Goal: Task Accomplishment & Management: Complete application form

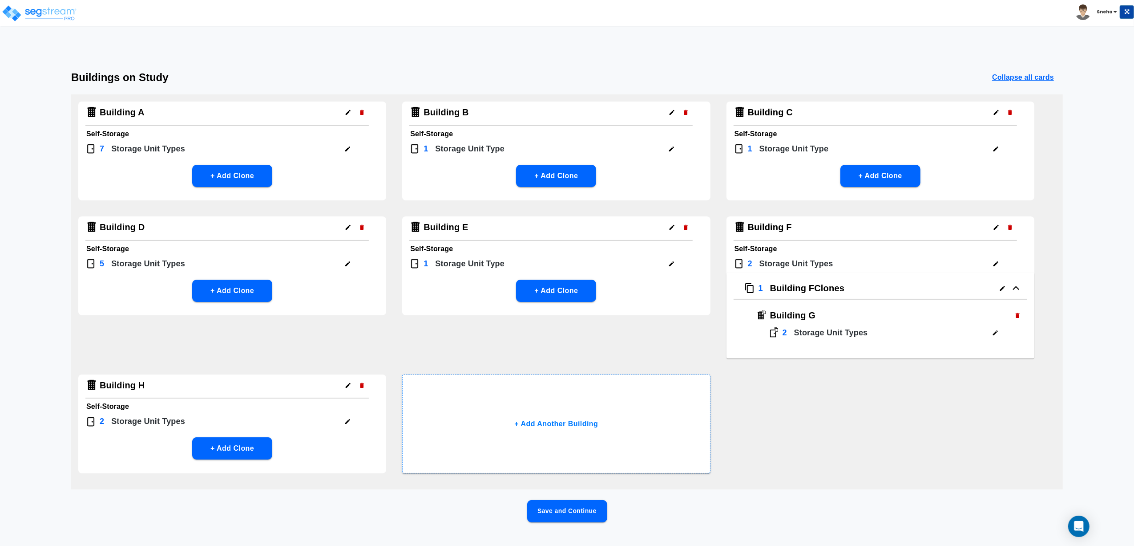
click at [551, 511] on button "Save and Continue" at bounding box center [567, 511] width 80 height 22
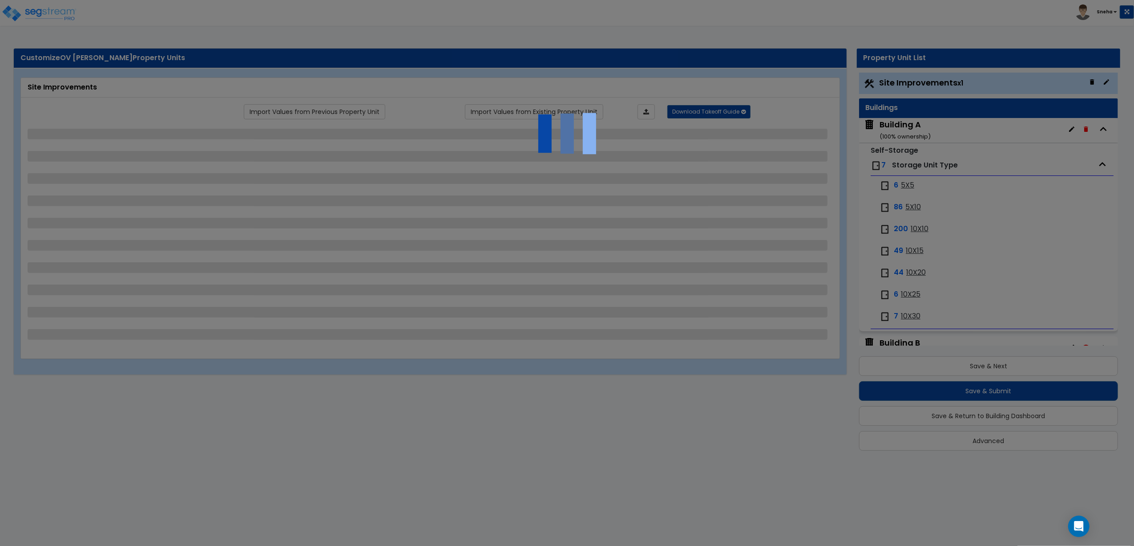
select select "1"
select select "2"
select select "1"
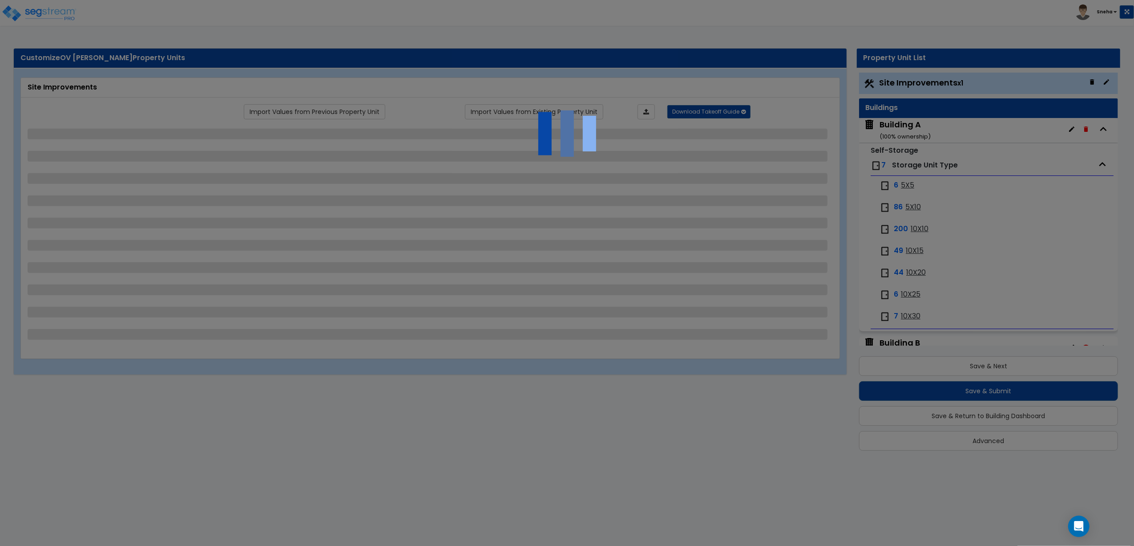
select select "1"
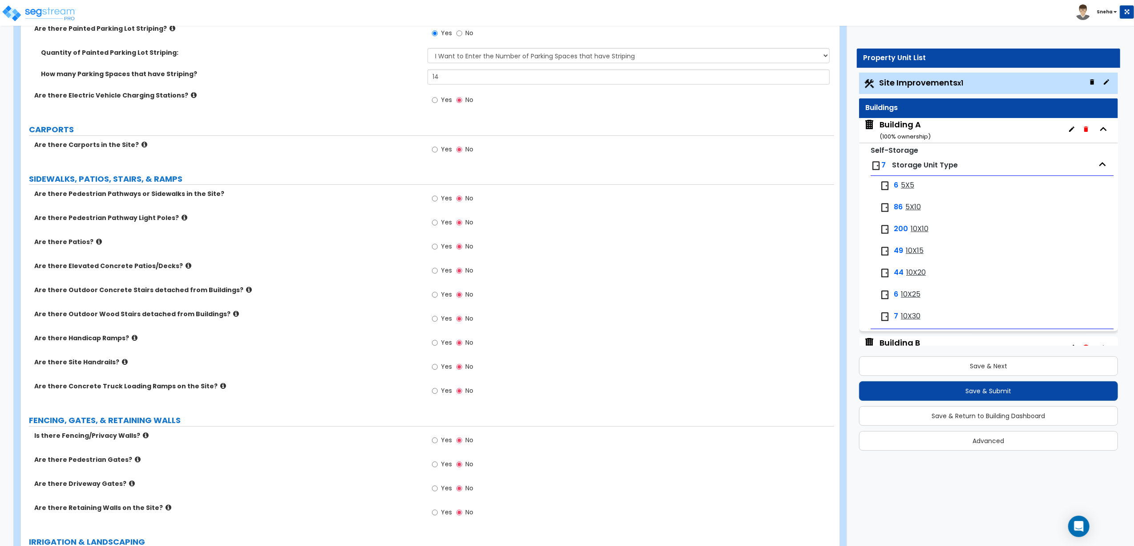
scroll to position [171, 0]
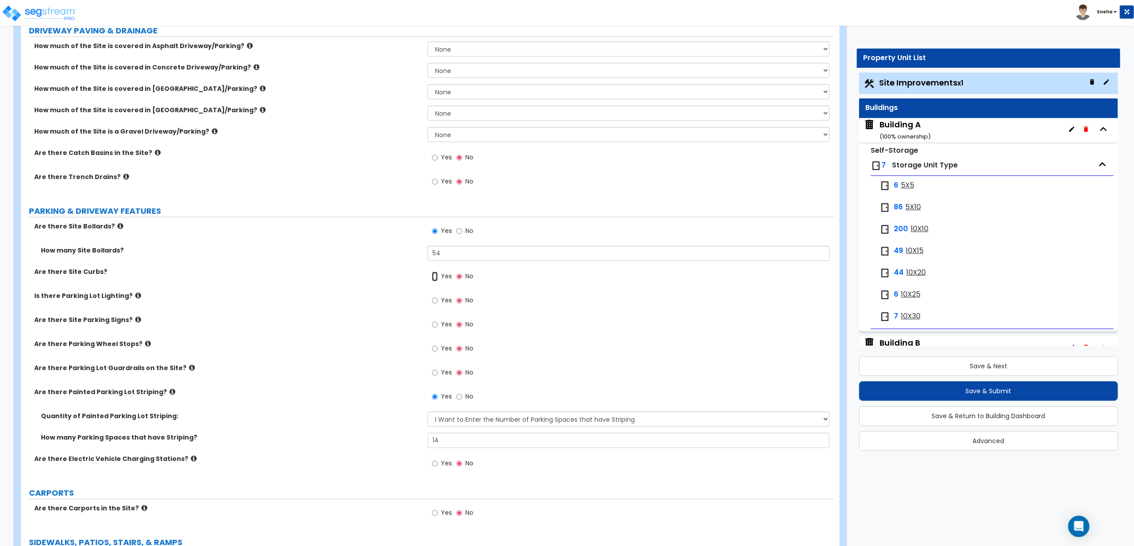
click at [438, 277] on label "Yes" at bounding box center [442, 277] width 20 height 15
click at [438, 277] on input "Yes" at bounding box center [435, 276] width 6 height 10
radio input "true"
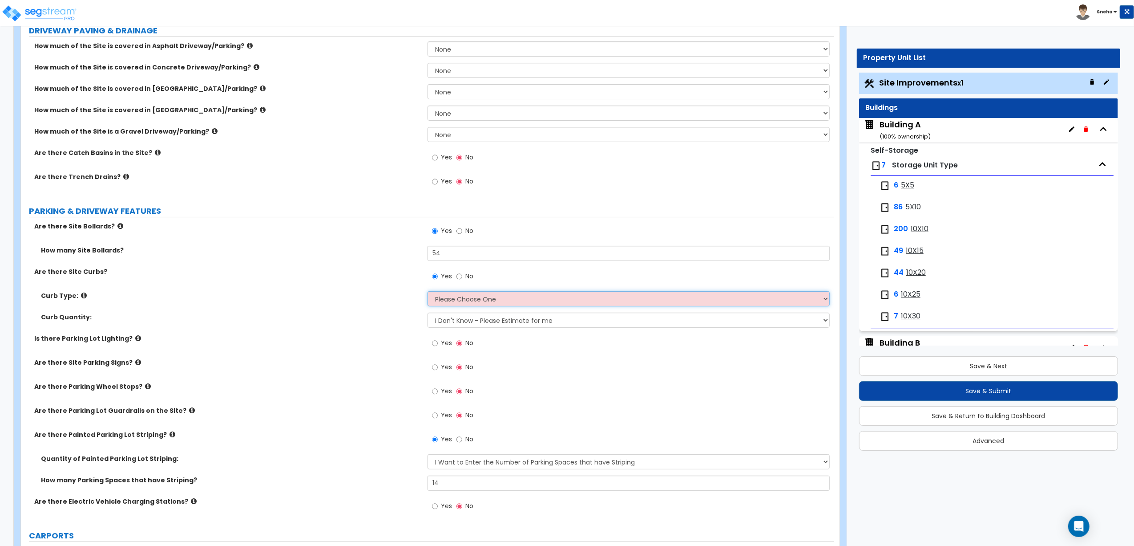
click at [446, 296] on select "Please Choose One Curb (Only) Curb & Gutter Asphalt Berm" at bounding box center [629, 298] width 402 height 15
select select "1"
click at [428, 292] on select "Please Choose One Curb (Only) Curb & Gutter Asphalt Berm" at bounding box center [629, 298] width 402 height 15
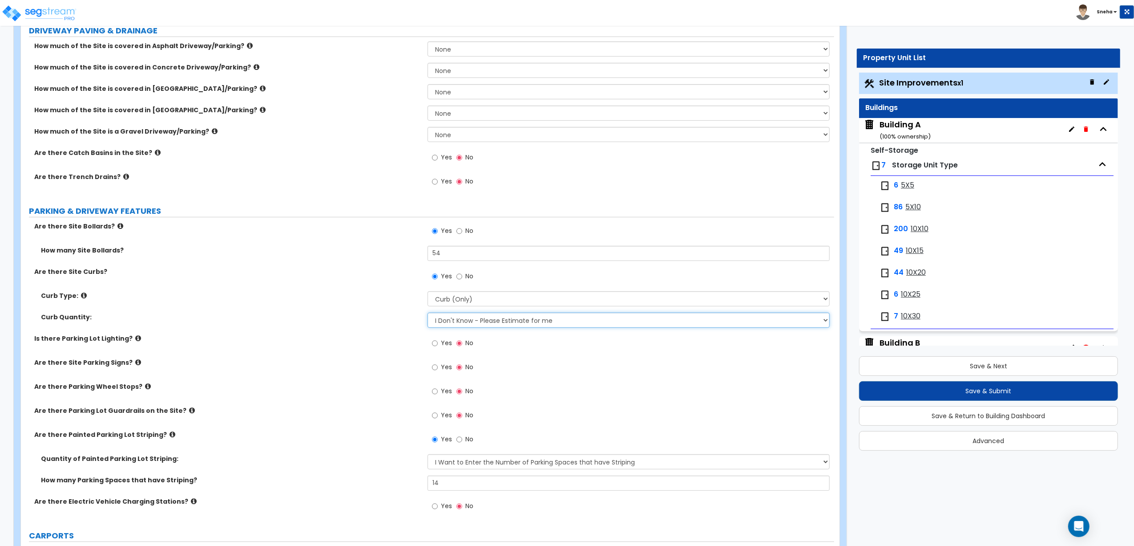
click at [452, 326] on select "I Don't Know - Please Estimate for me I want to Enter the Linear Footage" at bounding box center [629, 319] width 402 height 15
select select "1"
click at [428, 313] on select "I Don't Know - Please Estimate for me I want to Enter the Linear Footage" at bounding box center [629, 319] width 402 height 15
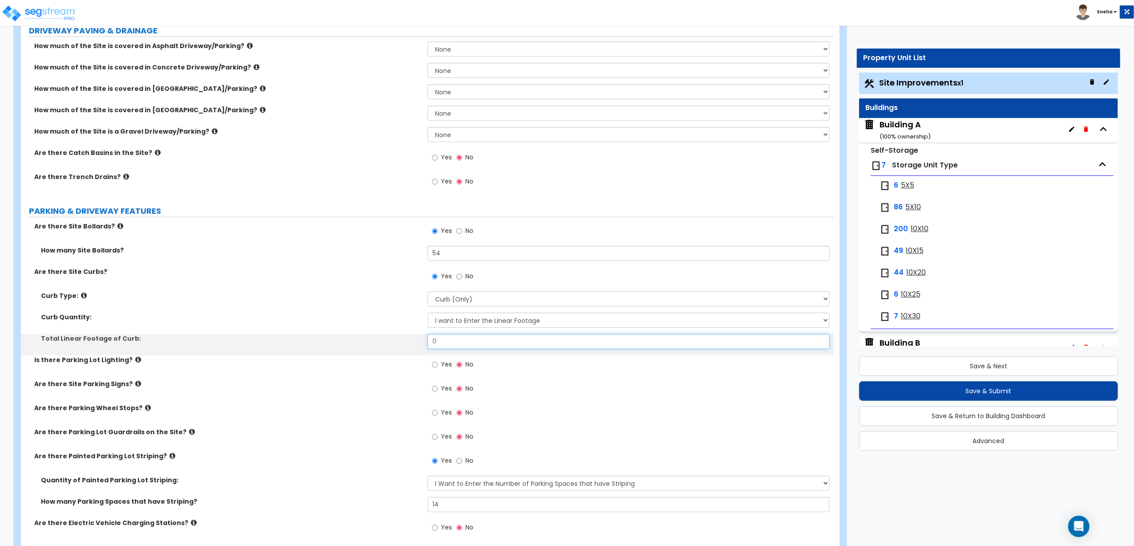
drag, startPoint x: 451, startPoint y: 338, endPoint x: 417, endPoint y: 336, distance: 34.4
click at [417, 336] on div "Total Linear Footage of Curb: 0" at bounding box center [427, 344] width 813 height 21
type input "300"
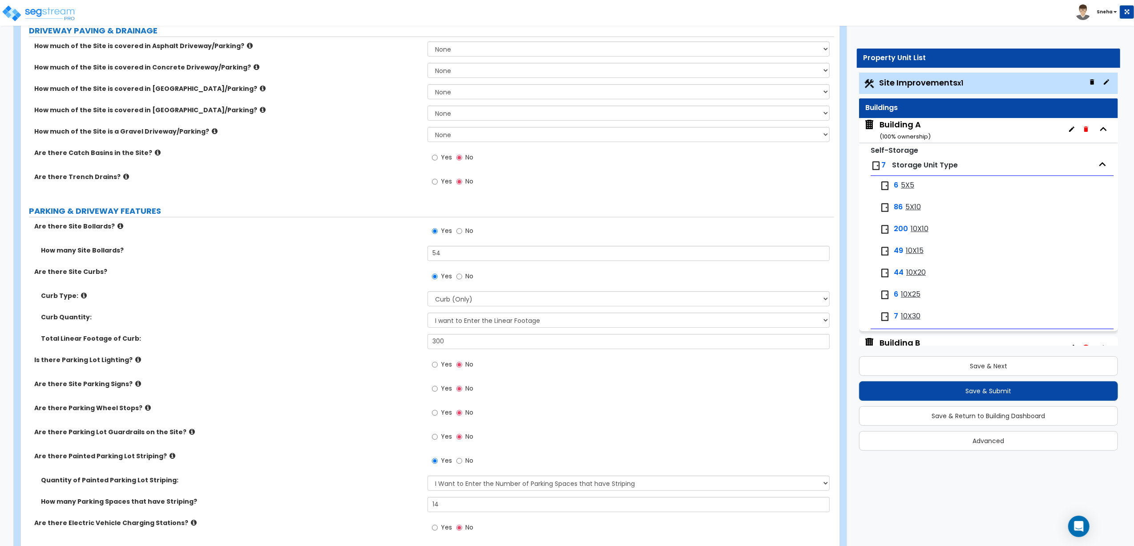
click at [361, 311] on div "Curb Type: Please Choose One Curb (Only) Curb & Gutter Asphalt Berm" at bounding box center [427, 301] width 813 height 21
click at [235, 290] on div "Are there Site Curbs? Yes No" at bounding box center [427, 279] width 813 height 24
click at [164, 276] on label "Are there Site Curbs?" at bounding box center [227, 271] width 387 height 9
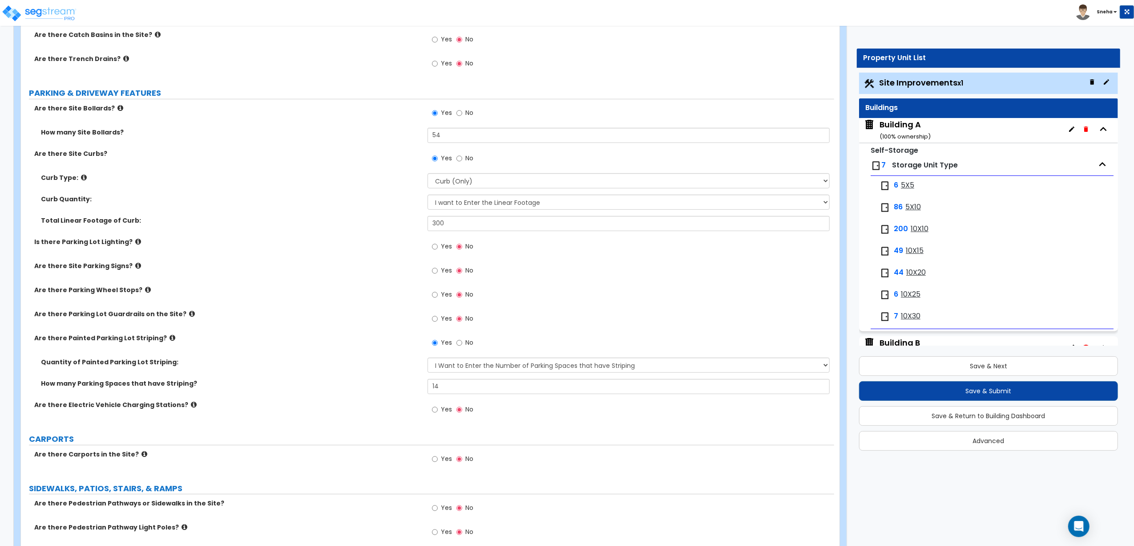
scroll to position [289, 0]
click at [1020, 416] on button "Save & Return to Building Dashboard" at bounding box center [988, 416] width 259 height 20
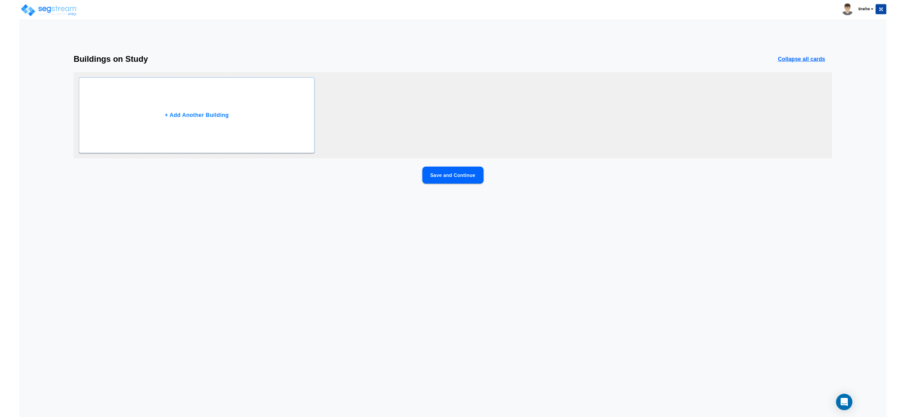
scroll to position [0, 0]
